Goal: Entertainment & Leisure: Consume media (video, audio)

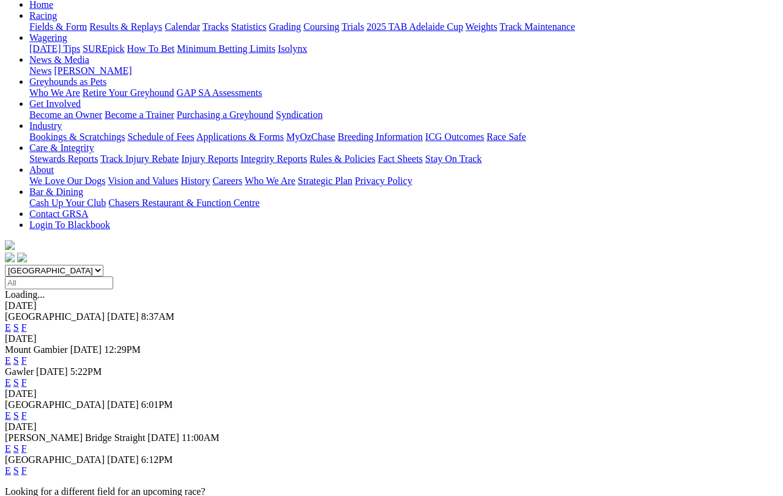
scroll to position [135, 0]
click at [27, 465] on link "F" at bounding box center [24, 470] width 6 height 10
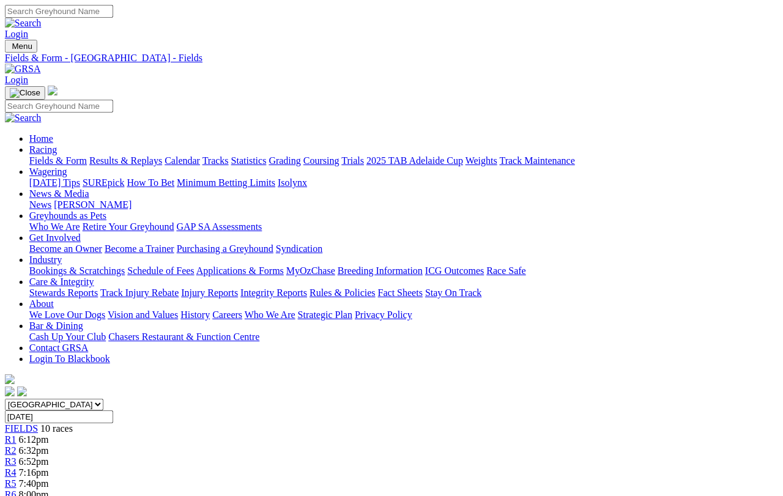
scroll to position [0, 9]
click at [144, 155] on link "Results & Replays" at bounding box center [125, 160] width 73 height 10
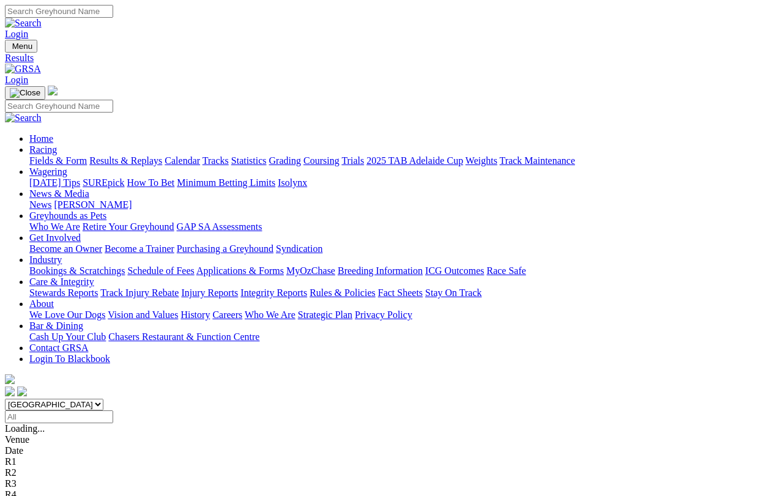
scroll to position [14, 0]
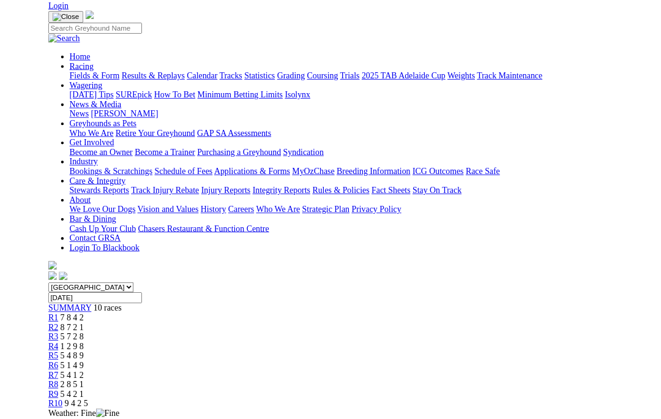
scroll to position [66, 0]
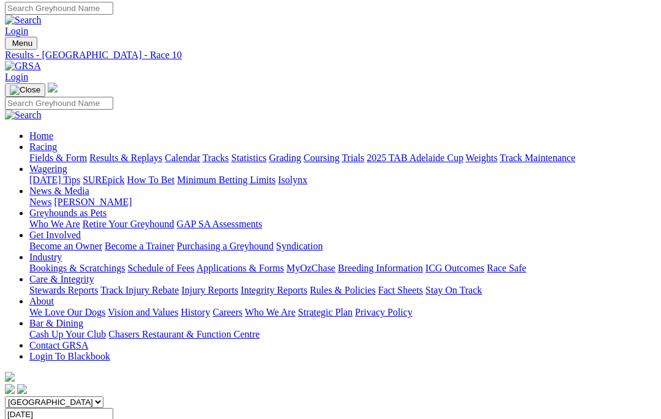
scroll to position [0, 0]
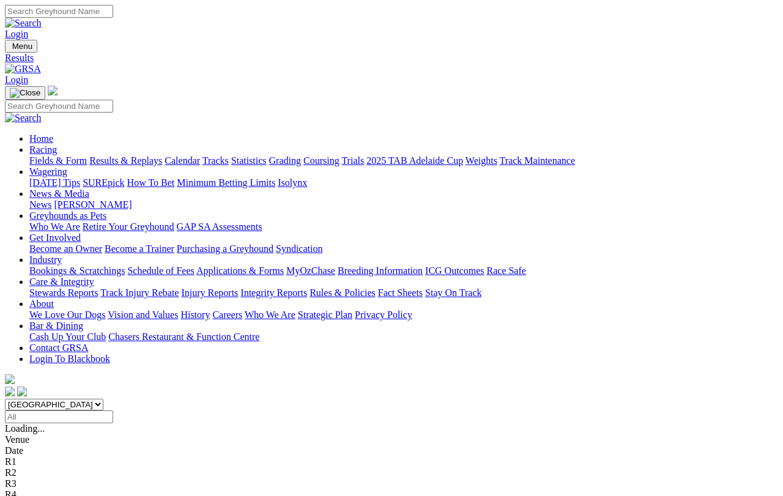
scroll to position [9, 0]
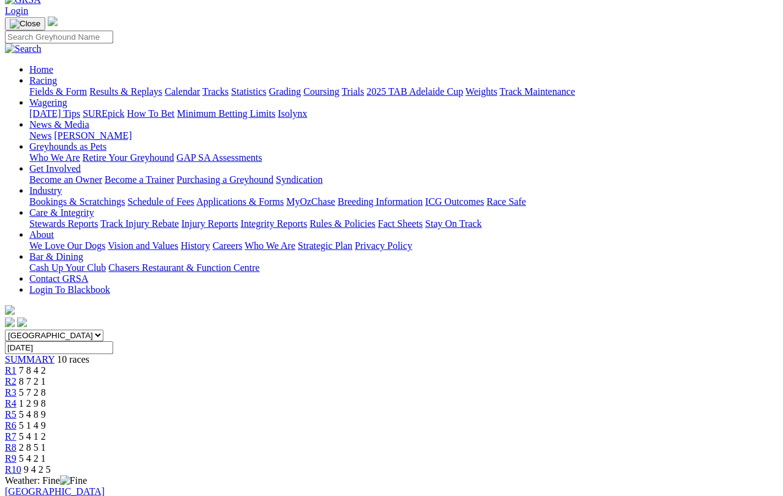
scroll to position [71, 0]
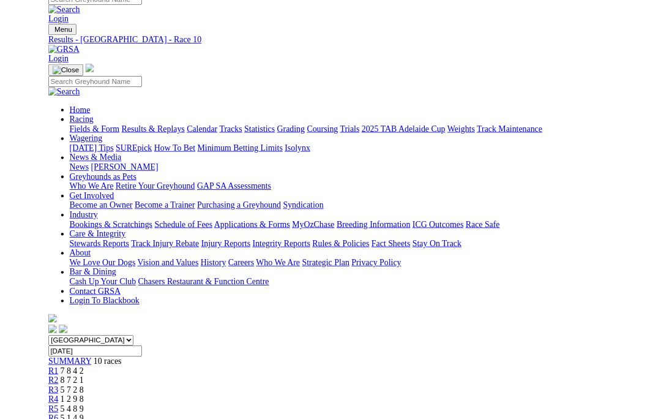
scroll to position [0, 0]
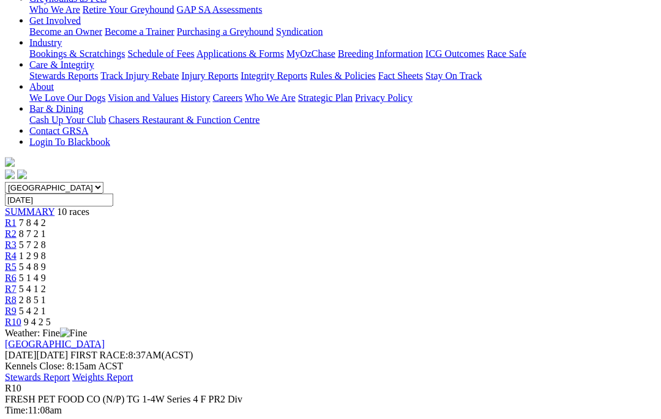
scroll to position [218, 0]
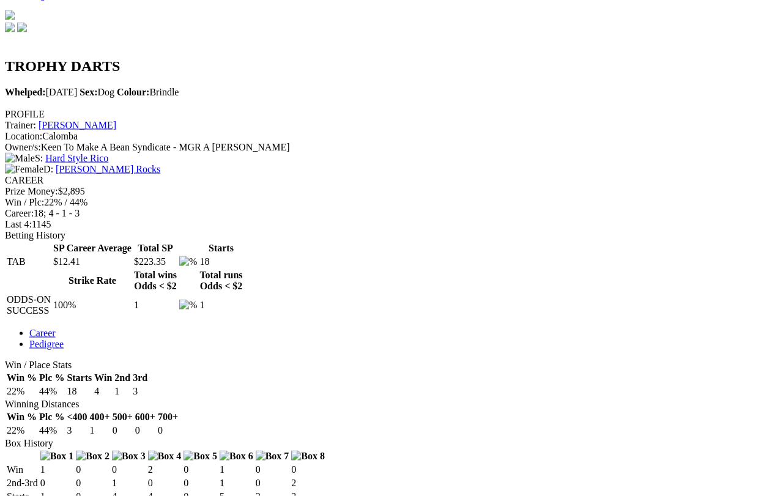
scroll to position [367, 0]
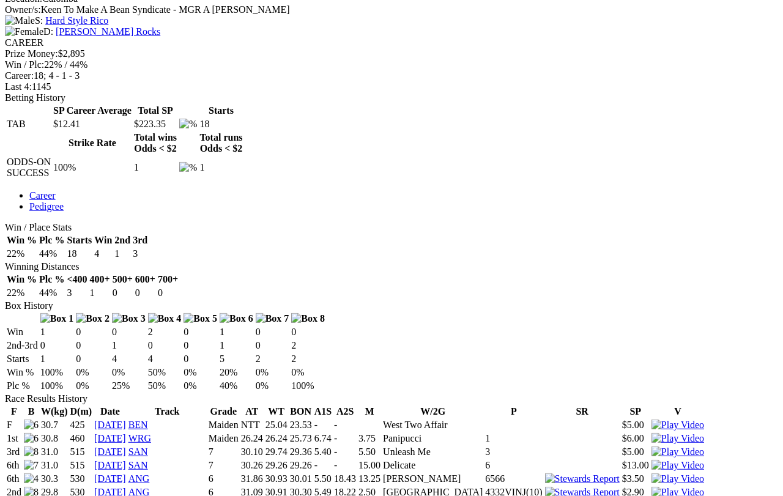
scroll to position [503, 0]
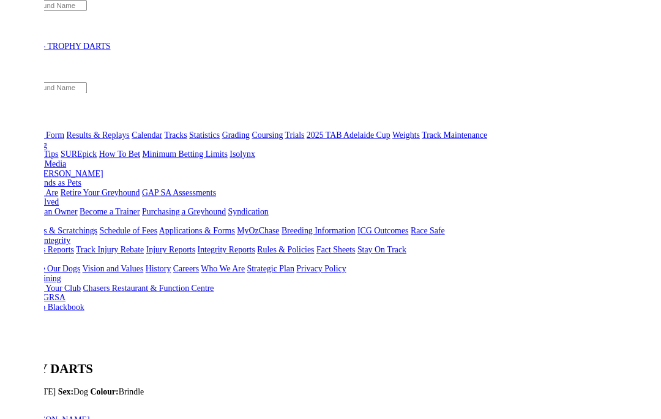
scroll to position [536, 0]
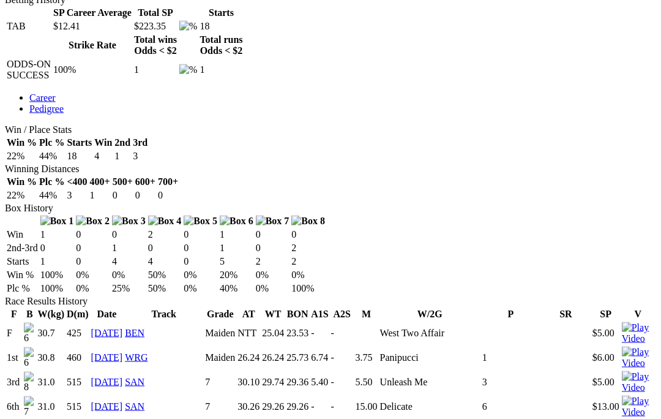
scroll to position [602, 0]
